Goal: Task Accomplishment & Management: Use online tool/utility

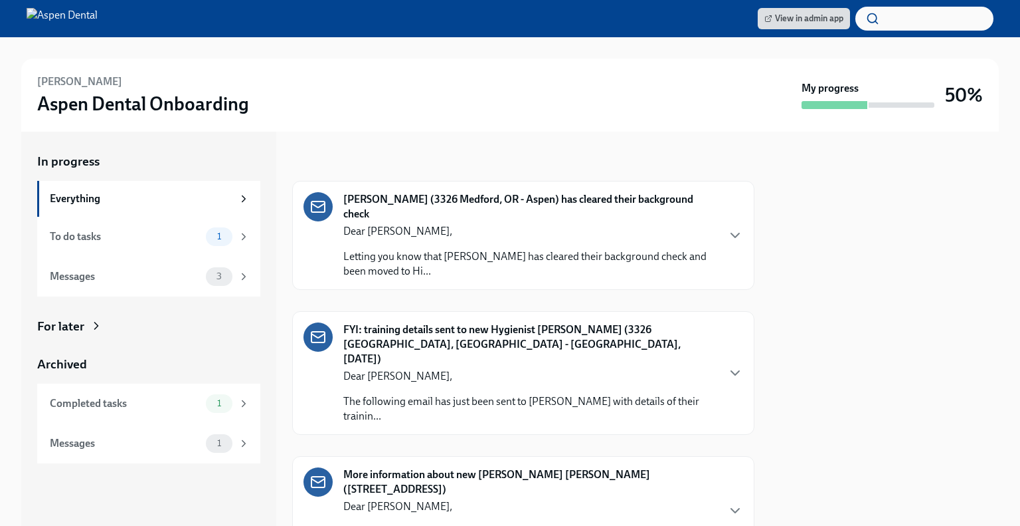
click at [534, 220] on strong "[PERSON_NAME] (3326 Medford, OR - Aspen) has cleared their background check" at bounding box center [529, 206] width 373 height 29
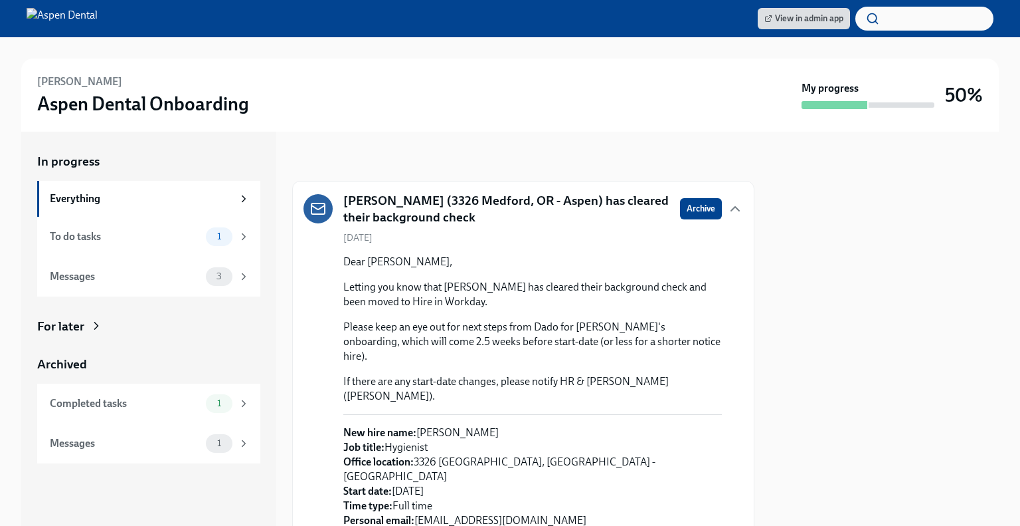
click at [534, 220] on h5 "[PERSON_NAME] (3326 Medford, OR - Aspen) has cleared their background check" at bounding box center [506, 209] width 326 height 34
click at [245, 241] on icon at bounding box center [244, 237] width 12 height 12
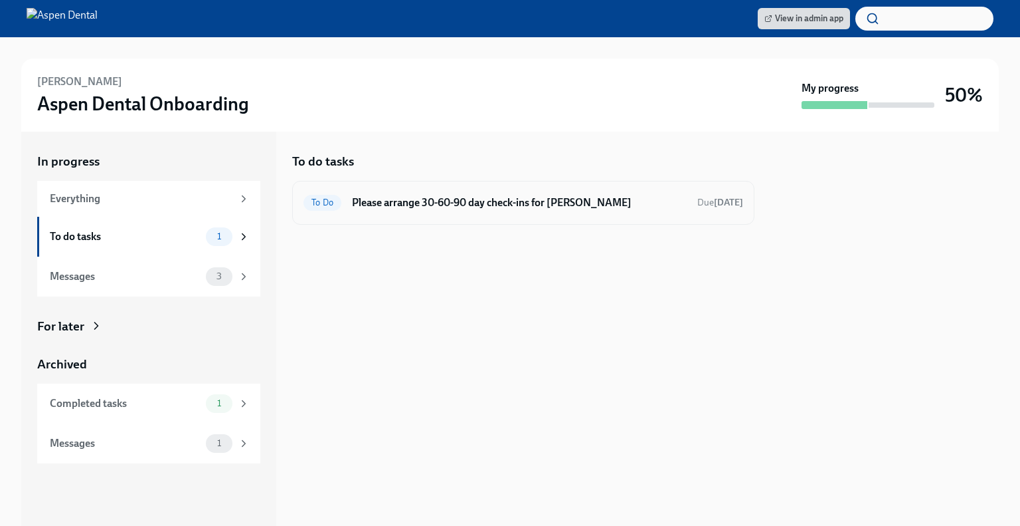
click at [459, 197] on h6 "Please arrange 30-60-90 day check-ins for [PERSON_NAME]" at bounding box center [519, 202] width 335 height 15
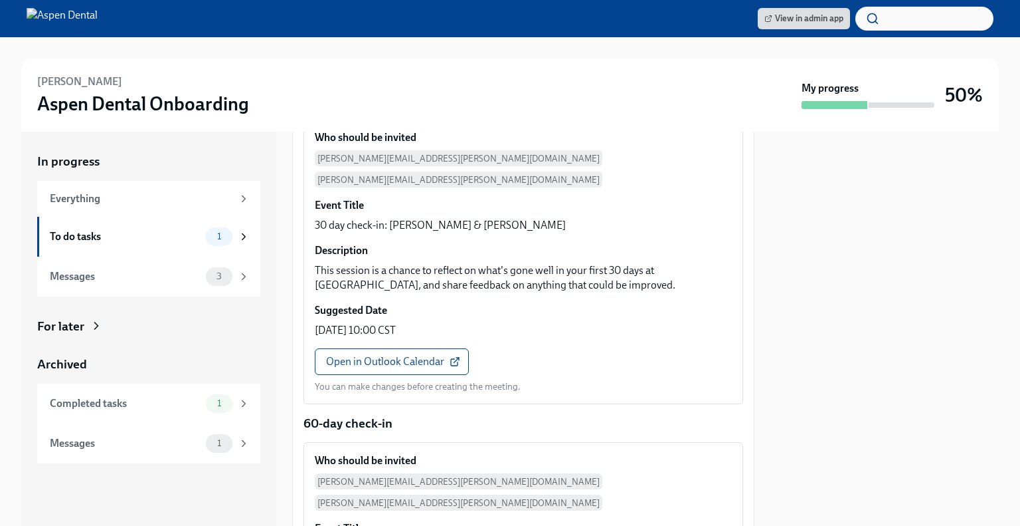
scroll to position [226, 0]
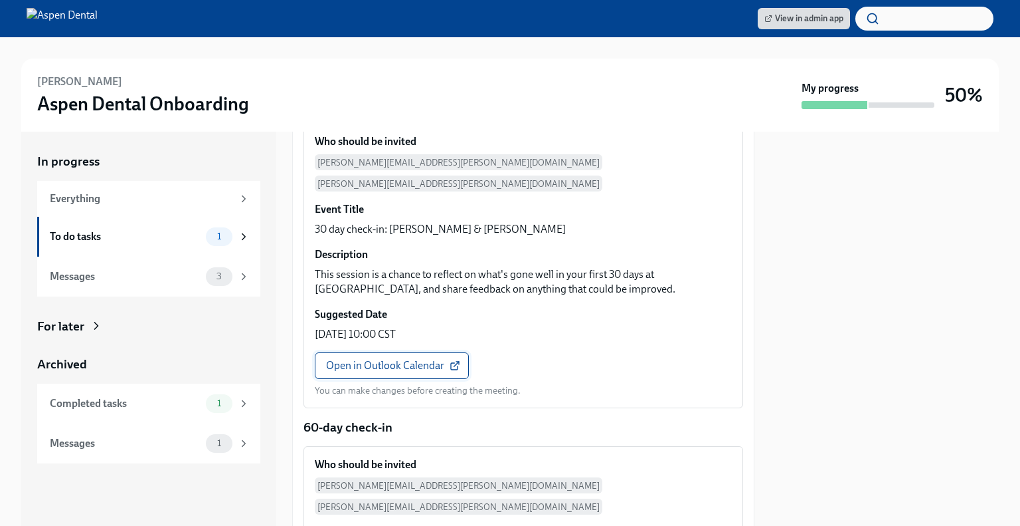
click at [373, 359] on span "Open in Outlook Calendar" at bounding box center [392, 365] width 132 height 13
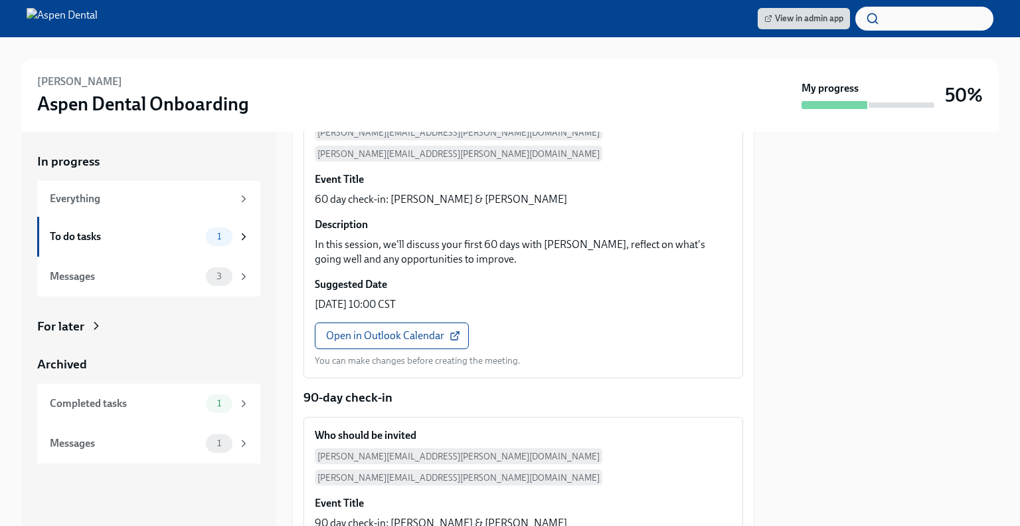
scroll to position [632, 0]
click at [378, 328] on span "Open in Outlook Calendar" at bounding box center [392, 334] width 132 height 13
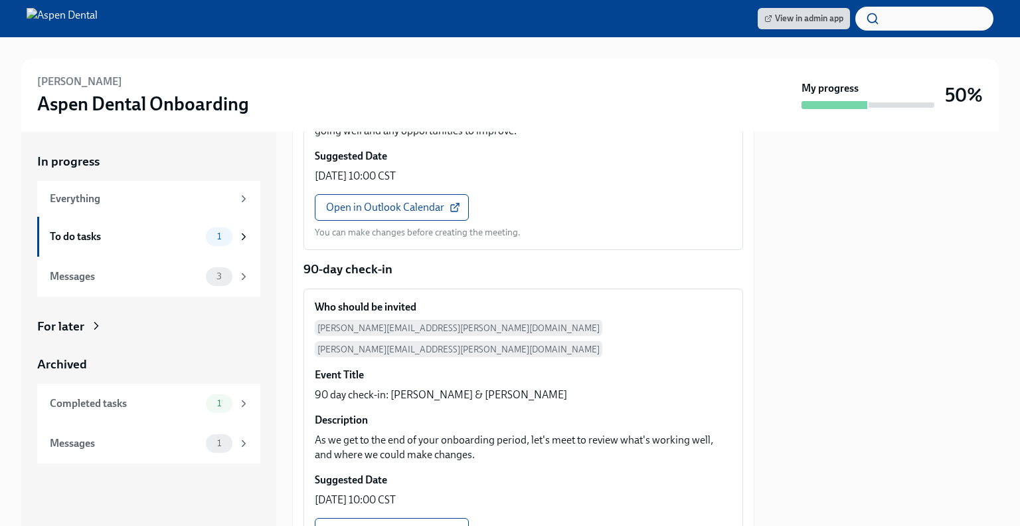
scroll to position [795, 0]
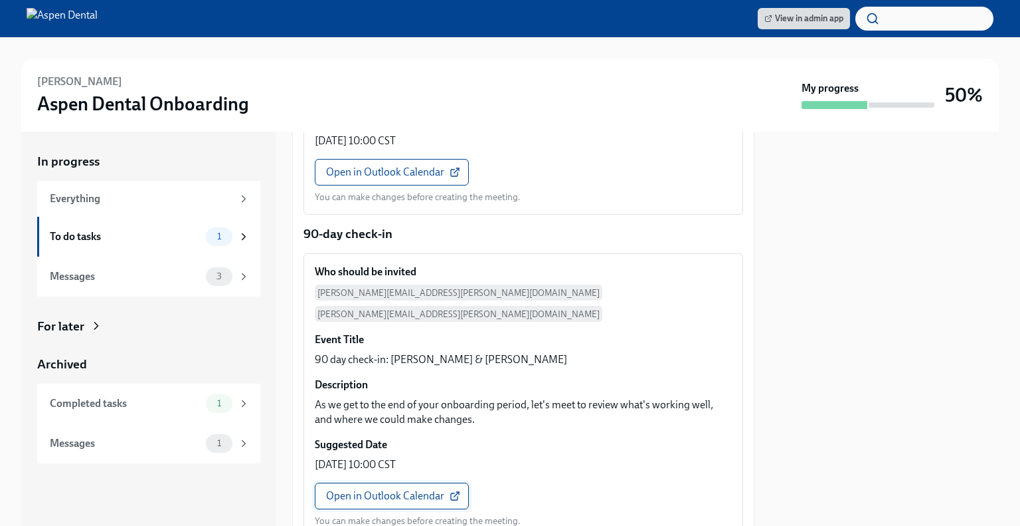
click at [378, 489] on span "Open in Outlook Calendar" at bounding box center [392, 495] width 132 height 13
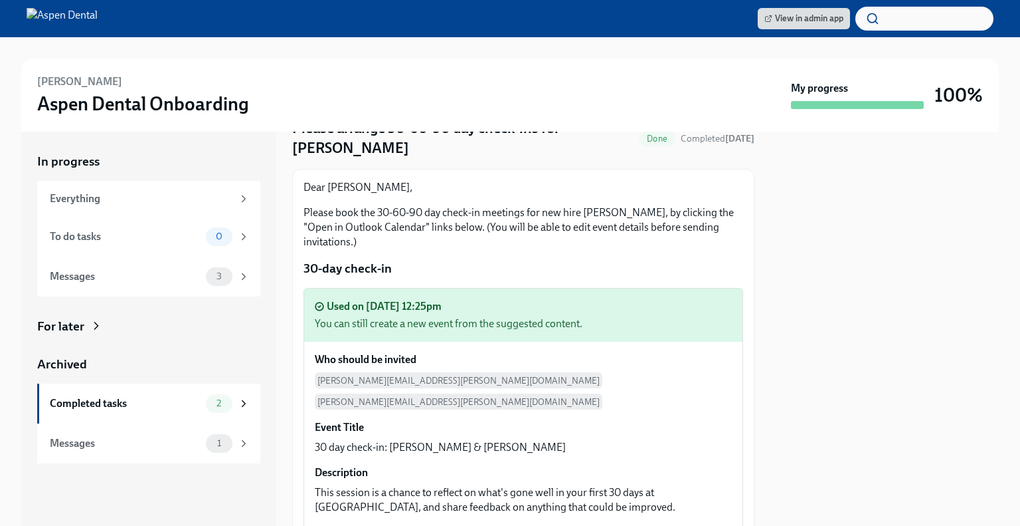
scroll to position [0, 0]
